Goal: Transaction & Acquisition: Subscribe to service/newsletter

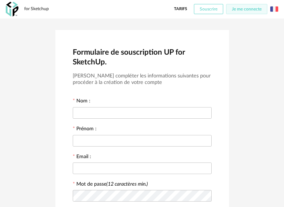
click at [211, 8] on span "Souscrire" at bounding box center [209, 9] width 18 height 4
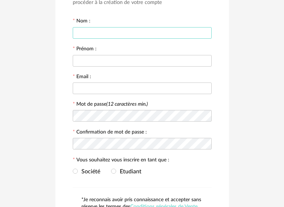
click at [88, 37] on input "text" at bounding box center [142, 33] width 139 height 12
type input "*******"
type input "********"
click at [89, 175] on span "Société" at bounding box center [89, 172] width 22 height 6
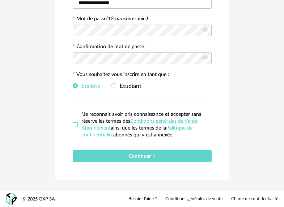
click at [75, 125] on span at bounding box center [75, 124] width 5 height 5
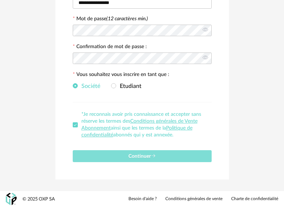
click at [138, 155] on span "Continuer" at bounding box center [143, 156] width 28 height 5
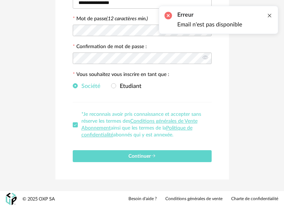
click at [271, 15] on div at bounding box center [270, 16] width 6 height 6
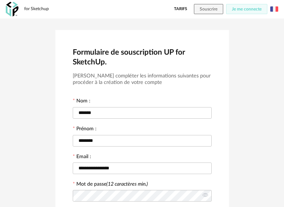
scroll to position [38, 0]
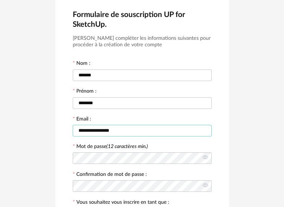
drag, startPoint x: 124, startPoint y: 133, endPoint x: 66, endPoint y: 128, distance: 58.5
click at [66, 128] on div "**********" at bounding box center [142, 149] width 174 height 315
type input "**********"
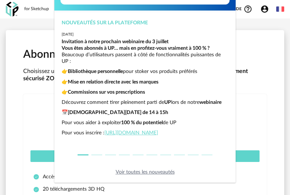
scroll to position [84, 0]
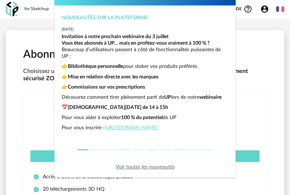
click at [263, 90] on div "Nouveautés sur la plateforme 2025-06-26 Invitation à notre prochain webinaire d…" at bounding box center [145, 97] width 290 height 195
drag, startPoint x: 257, startPoint y: 38, endPoint x: 205, endPoint y: 106, distance: 85.3
click at [257, 38] on div "Nouveautés sur la plateforme 2025-06-26 Invitation à notre prochain webinaire d…" at bounding box center [145, 97] width 290 height 195
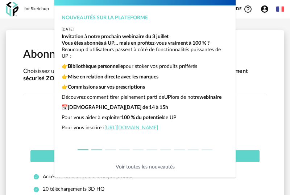
click at [97, 148] on li "dialog" at bounding box center [97, 150] width 14 height 10
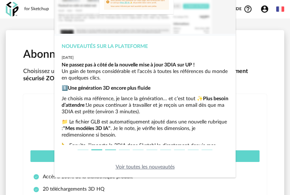
click at [105, 149] on button "dialog" at bounding box center [110, 149] width 11 height 1
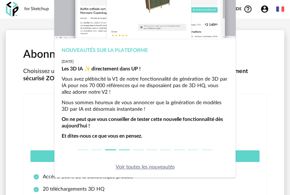
click at [119, 149] on button "dialog" at bounding box center [124, 149] width 11 height 1
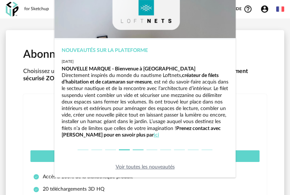
click at [137, 150] on li "dialog" at bounding box center [138, 150] width 14 height 10
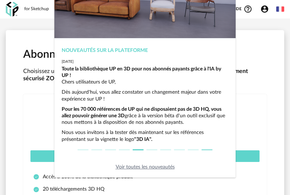
click at [209, 150] on li "dialog" at bounding box center [207, 150] width 14 height 10
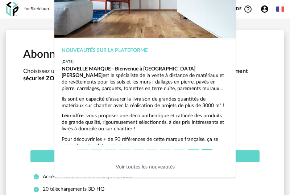
click at [193, 149] on button "dialog" at bounding box center [193, 149] width 11 height 1
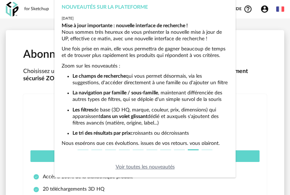
click at [156, 166] on link "Voir toutes les nouveautés" at bounding box center [145, 166] width 59 height 5
click at [258, 93] on div "Nouveautés sur la plateforme 2025-06-26 Invitation à notre prochain webinaire d…" at bounding box center [145, 97] width 290 height 195
drag, startPoint x: 104, startPoint y: 17, endPoint x: 115, endPoint y: 60, distance: 44.3
click at [109, 42] on div "Nouveautés sur la plateforme 2024-03-20 Mise à jour importante : nouvelle inter…" at bounding box center [144, 87] width 181 height 181
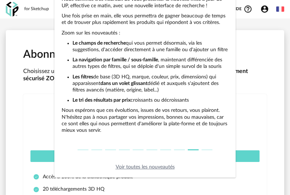
scroll to position [49, 0]
click at [166, 167] on link "Voir toutes les nouveautés" at bounding box center [145, 166] width 59 height 5
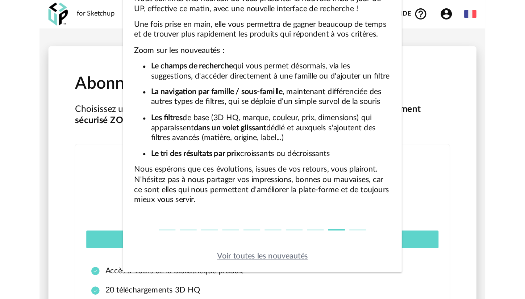
scroll to position [0, 0]
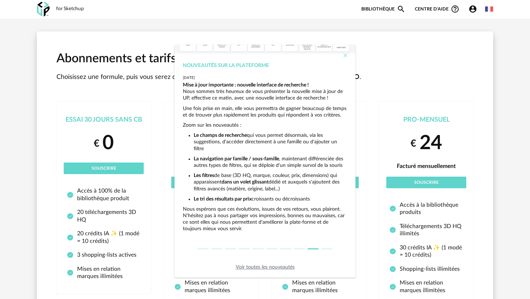
click at [289, 55] on icon "Close" at bounding box center [346, 56] width 6 height 6
